Goal: Information Seeking & Learning: Learn about a topic

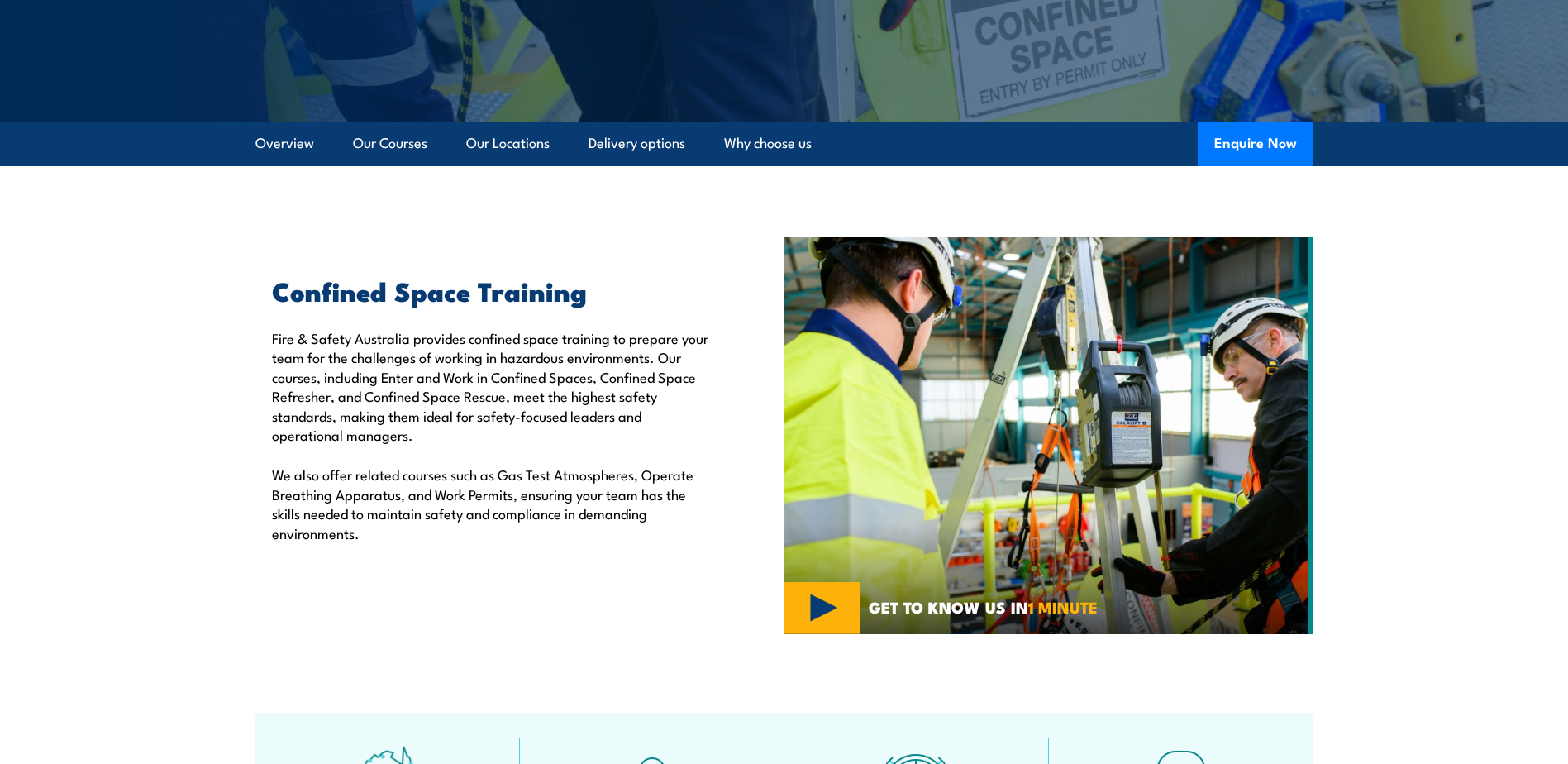
scroll to position [331, 0]
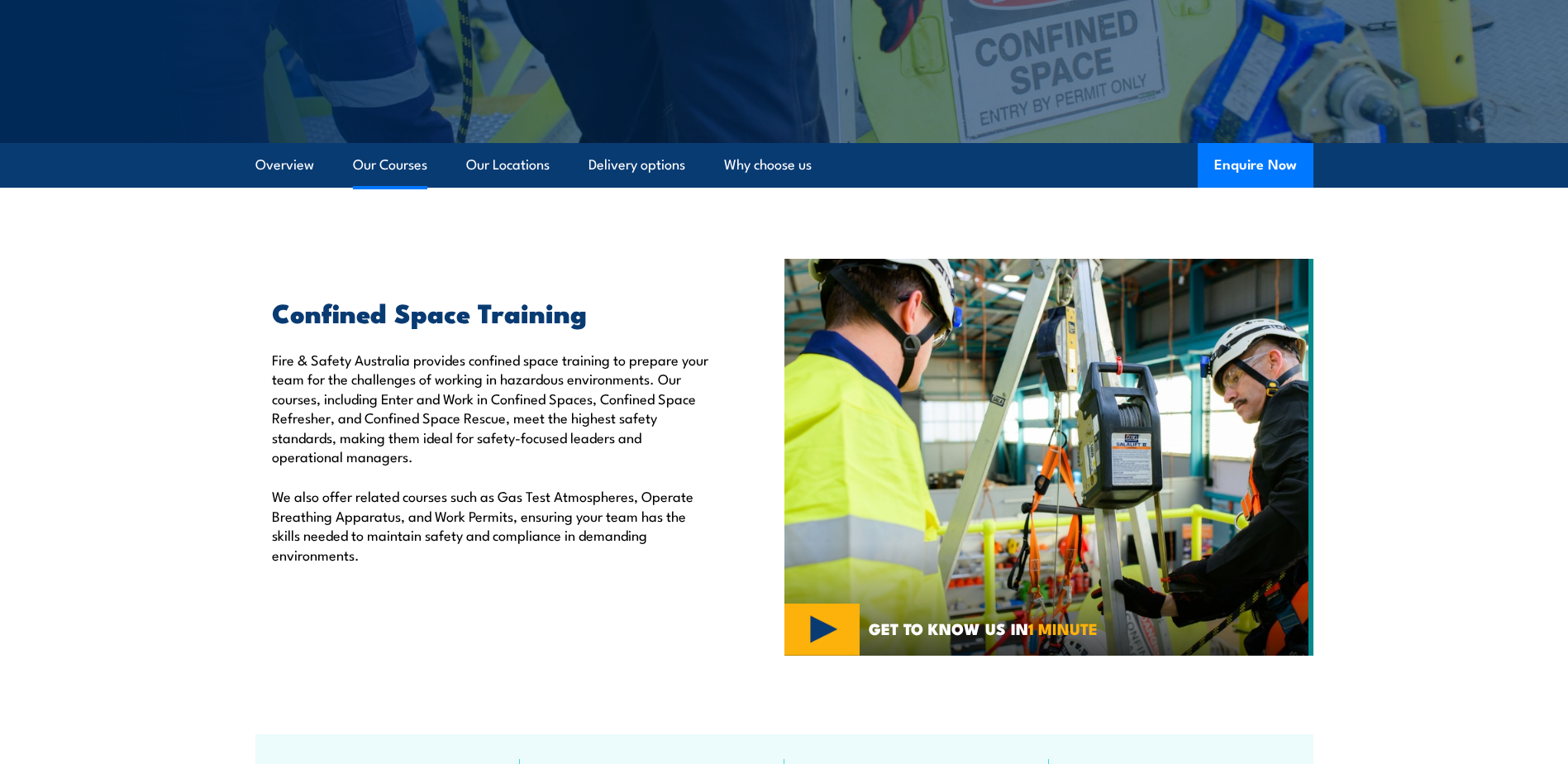
click at [417, 166] on link "Our Courses" at bounding box center [390, 165] width 75 height 44
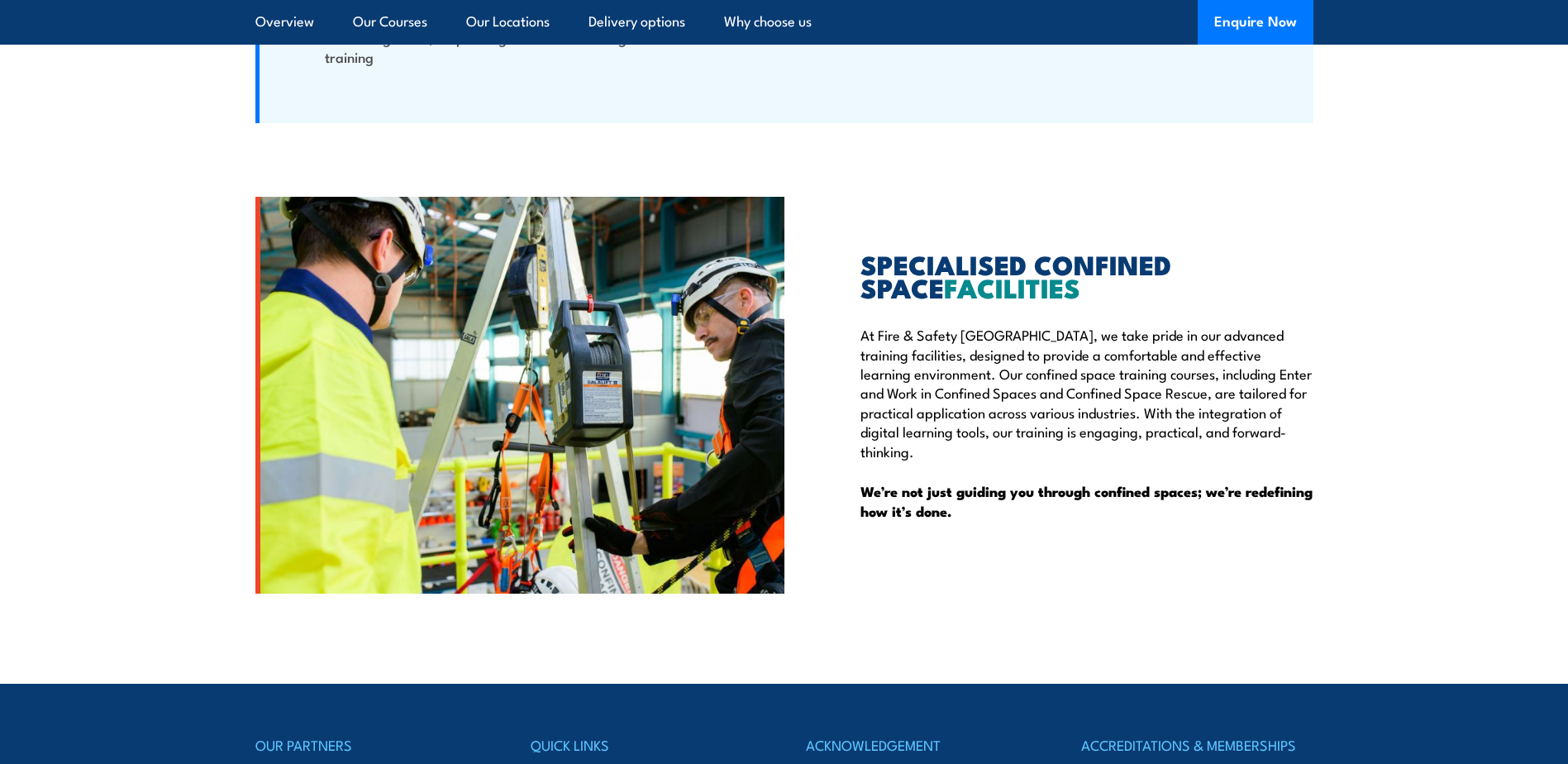
scroll to position [4265, 0]
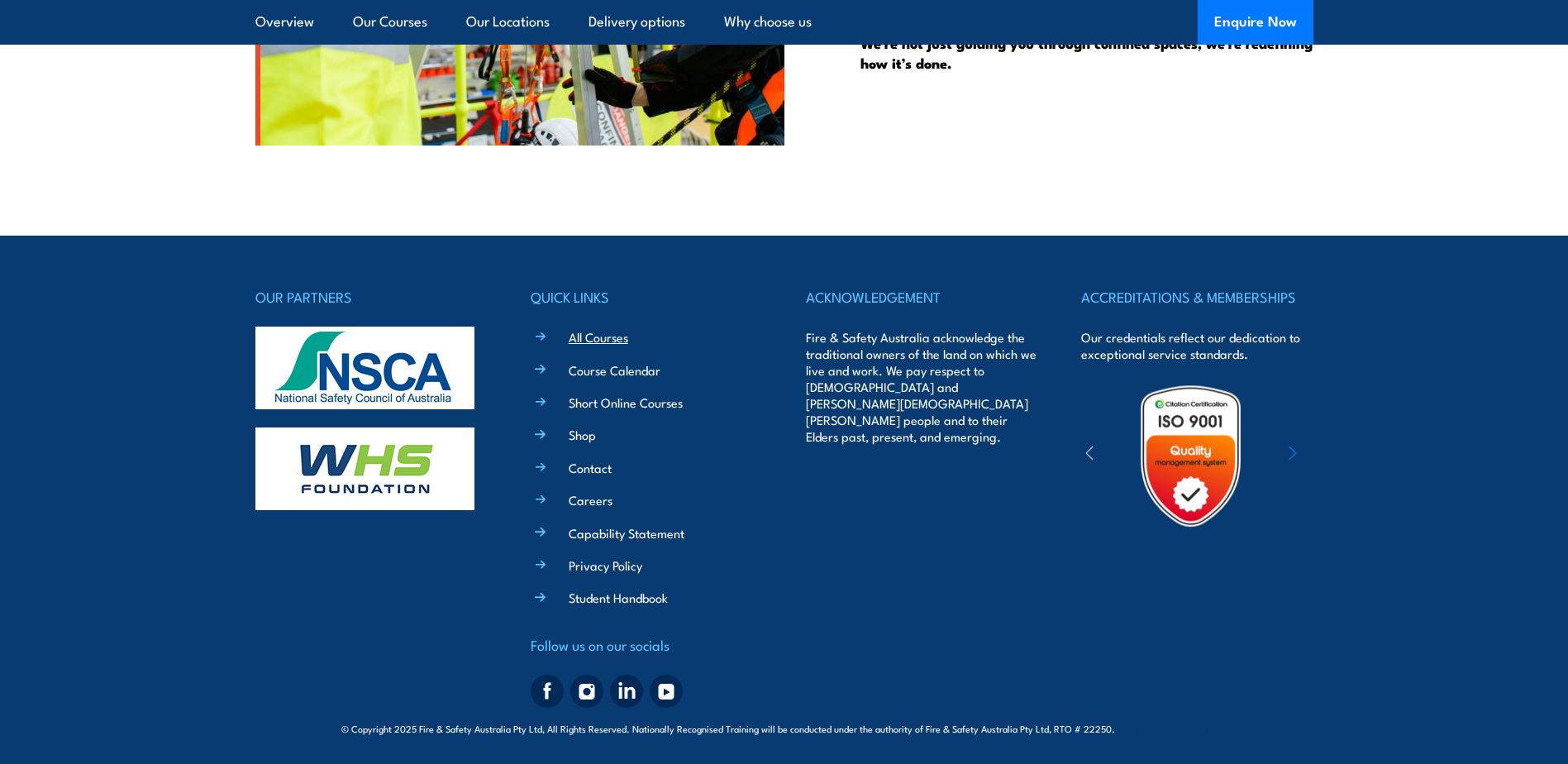
click at [602, 331] on link "All Courses" at bounding box center [599, 337] width 59 height 17
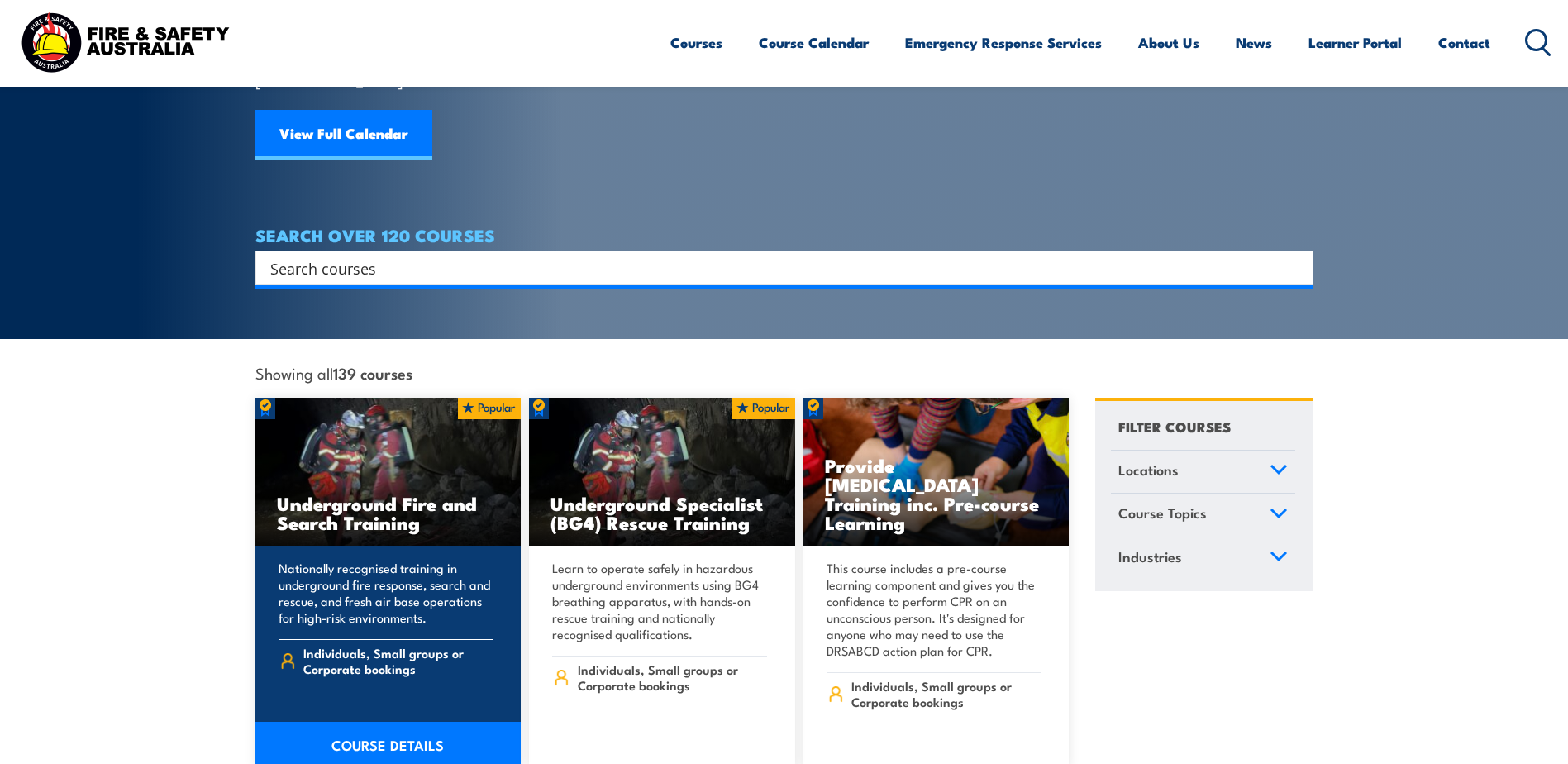
scroll to position [331, 0]
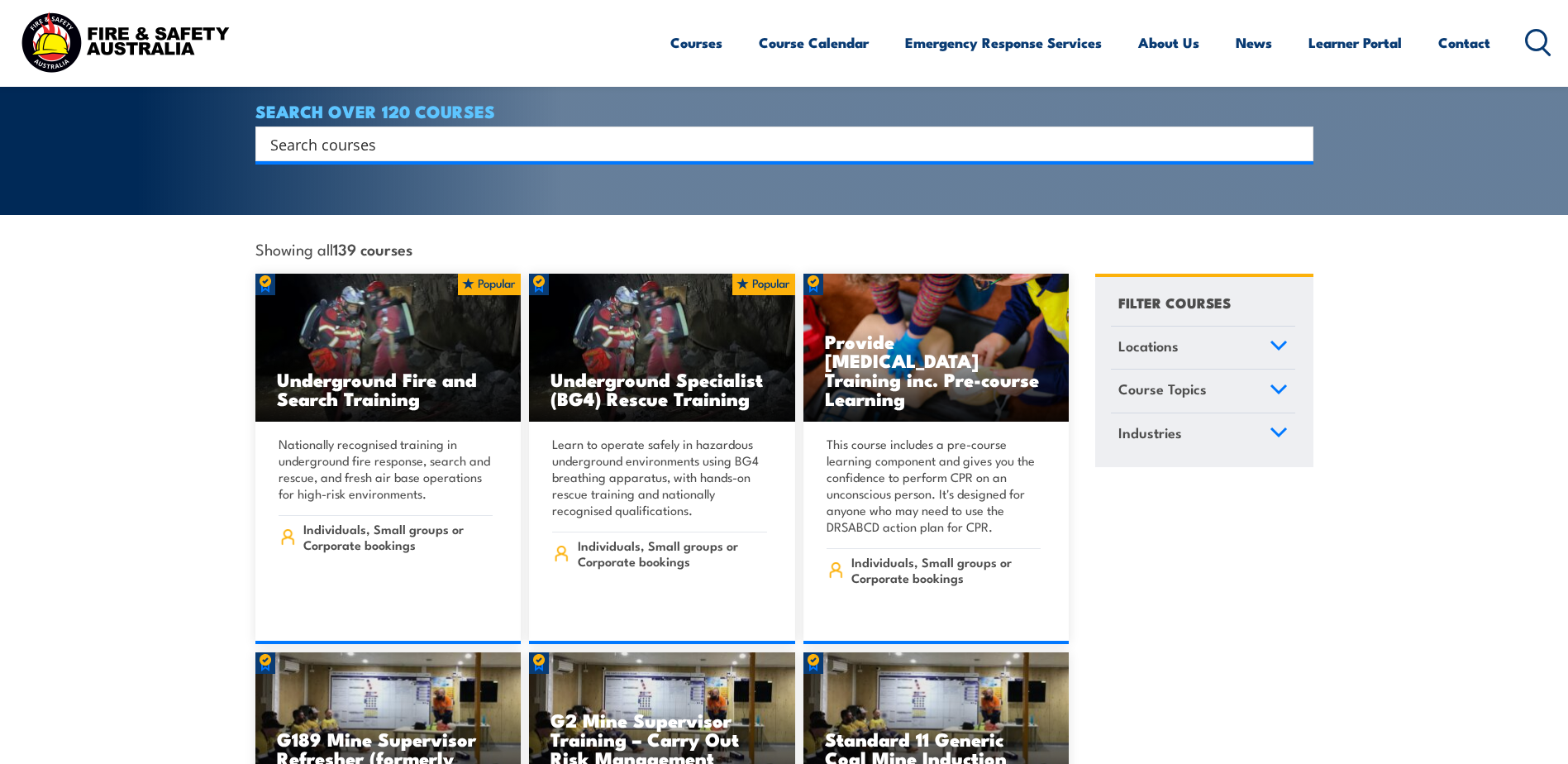
click at [439, 131] on input "Search input" at bounding box center [773, 143] width 1007 height 25
type input "backflow"
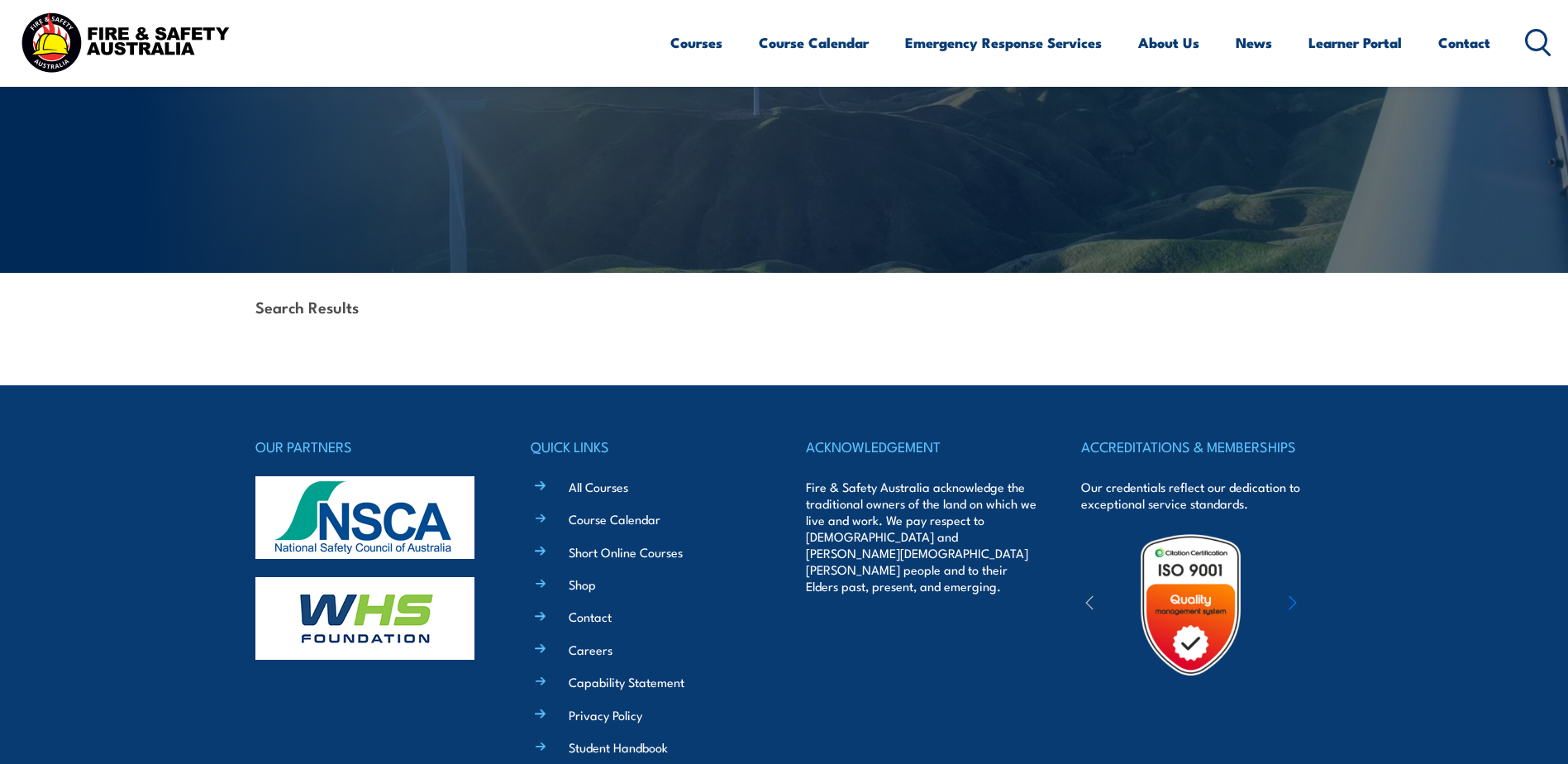
scroll to position [19, 0]
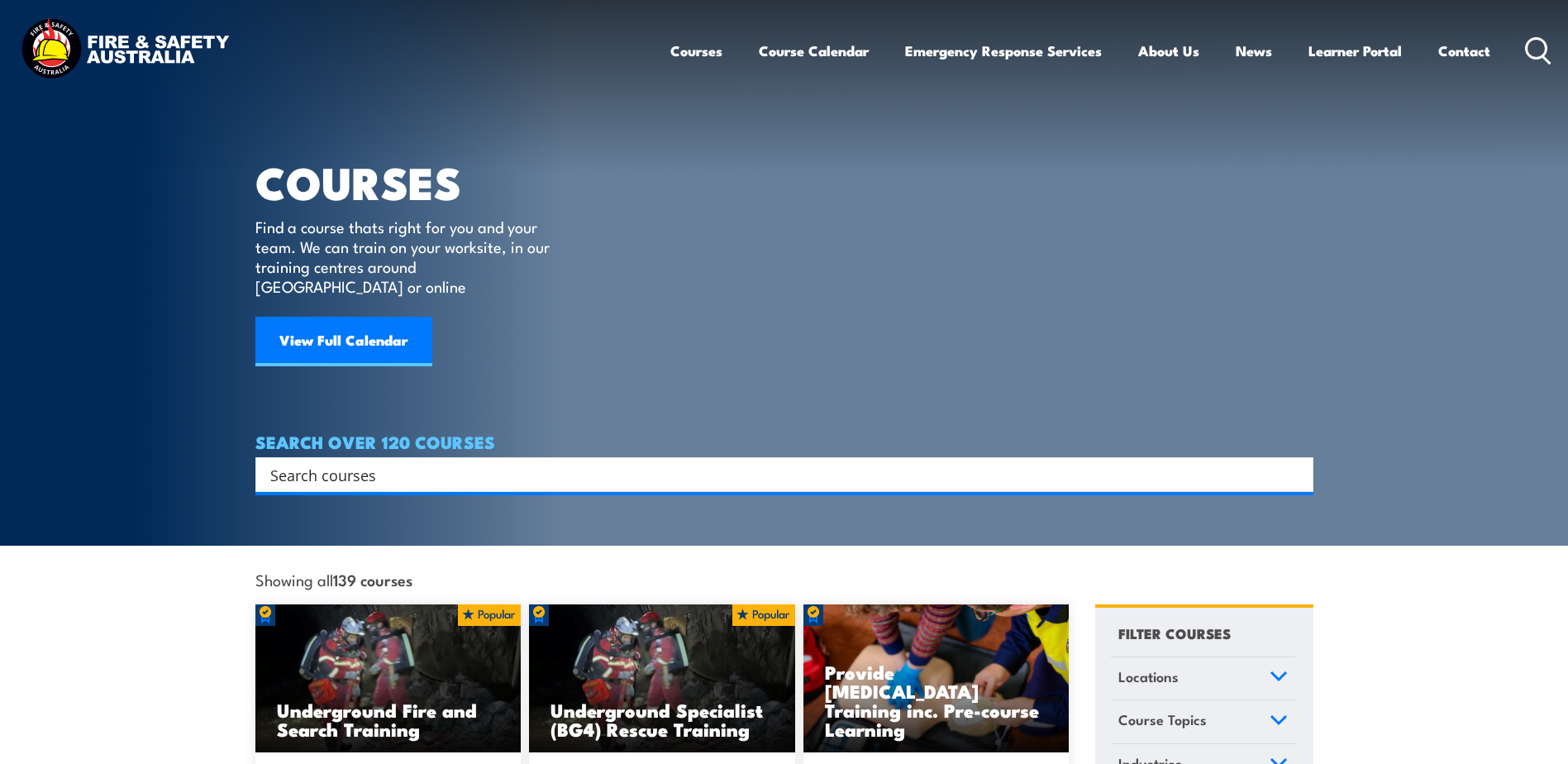
drag, startPoint x: 216, startPoint y: 464, endPoint x: 256, endPoint y: 148, distance: 318.5
click at [413, 462] on input "Search input" at bounding box center [773, 474] width 1007 height 25
type input "plumbing"
